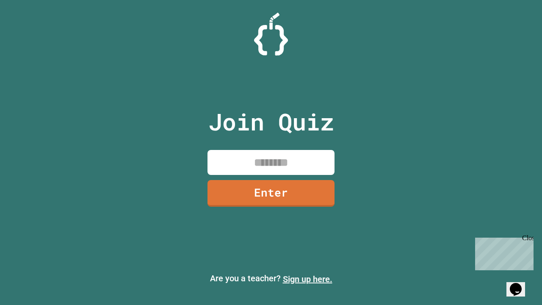
click at [307, 279] on link "Sign up here." at bounding box center [308, 279] width 50 height 10
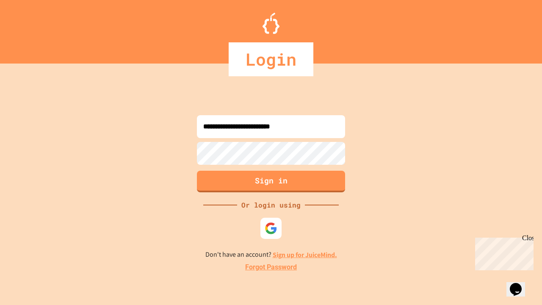
type input "**********"
